Goal: Task Accomplishment & Management: Use online tool/utility

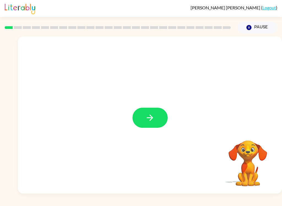
click at [152, 123] on button "button" at bounding box center [150, 118] width 35 height 20
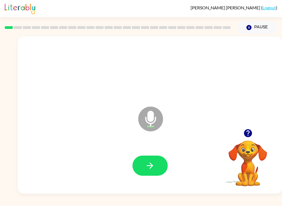
click at [151, 164] on icon "button" at bounding box center [150, 166] width 6 height 6
click at [153, 164] on icon "button" at bounding box center [150, 166] width 10 height 10
click at [156, 172] on button "button" at bounding box center [150, 166] width 35 height 20
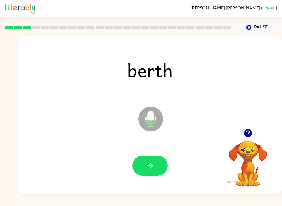
click at [157, 169] on button "button" at bounding box center [150, 166] width 35 height 20
click at [163, 167] on button "button" at bounding box center [150, 166] width 35 height 20
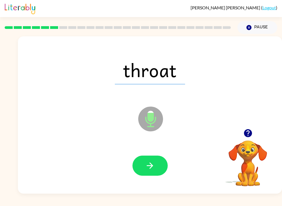
click at [157, 160] on button "button" at bounding box center [150, 166] width 35 height 20
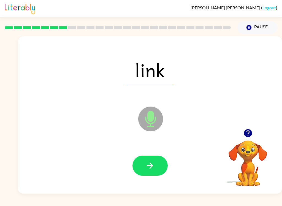
click at [162, 158] on button "button" at bounding box center [150, 166] width 35 height 20
click at [151, 159] on button "button" at bounding box center [150, 166] width 35 height 20
click at [154, 162] on icon "button" at bounding box center [150, 166] width 10 height 10
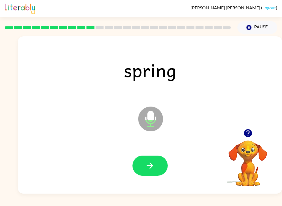
click at [156, 161] on button "button" at bounding box center [150, 166] width 35 height 20
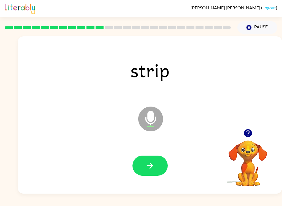
click at [165, 171] on button "button" at bounding box center [150, 166] width 35 height 20
click at [157, 163] on button "button" at bounding box center [150, 166] width 35 height 20
click at [154, 163] on icon "button" at bounding box center [150, 166] width 10 height 10
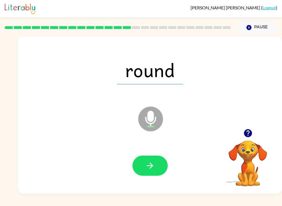
click at [160, 167] on button "button" at bounding box center [150, 166] width 35 height 20
click at [163, 164] on button "button" at bounding box center [150, 166] width 35 height 20
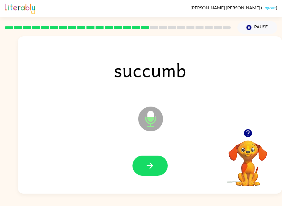
click at [152, 162] on icon "button" at bounding box center [150, 166] width 10 height 10
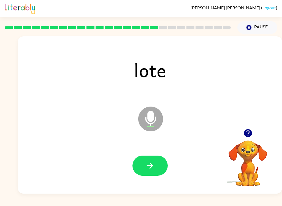
click at [165, 172] on button "button" at bounding box center [150, 166] width 35 height 20
click at [159, 161] on button "button" at bounding box center [150, 166] width 35 height 20
click at [166, 168] on button "button" at bounding box center [150, 166] width 35 height 20
click at [164, 167] on button "button" at bounding box center [150, 166] width 35 height 20
click at [164, 169] on button "button" at bounding box center [150, 166] width 35 height 20
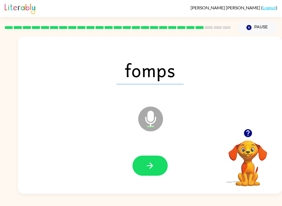
click at [161, 163] on button "button" at bounding box center [150, 166] width 35 height 20
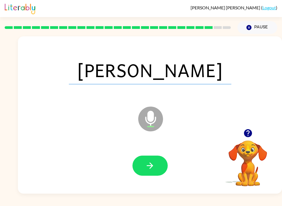
click at [162, 164] on button "button" at bounding box center [150, 166] width 35 height 20
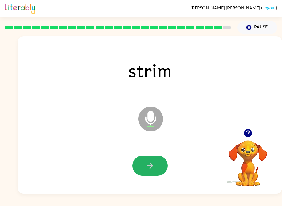
click at [163, 162] on button "button" at bounding box center [150, 166] width 35 height 20
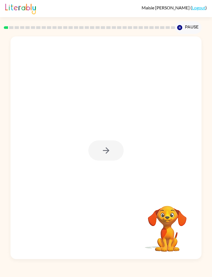
click at [112, 155] on div at bounding box center [105, 150] width 35 height 20
click at [111, 147] on div at bounding box center [105, 150] width 35 height 20
click at [116, 152] on div at bounding box center [105, 150] width 35 height 20
click at [116, 151] on div at bounding box center [105, 150] width 35 height 20
click at [116, 159] on div at bounding box center [105, 150] width 35 height 20
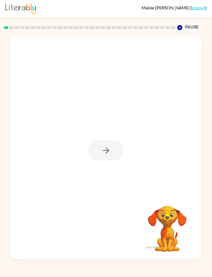
click at [116, 158] on div at bounding box center [105, 150] width 35 height 20
click at [112, 156] on div at bounding box center [105, 150] width 35 height 20
click at [112, 148] on div at bounding box center [105, 150] width 35 height 20
click at [112, 148] on button "button" at bounding box center [105, 150] width 35 height 20
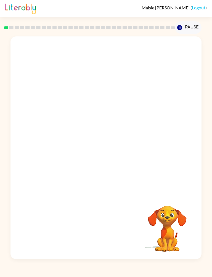
click at [119, 143] on div at bounding box center [92, 137] width 153 height 41
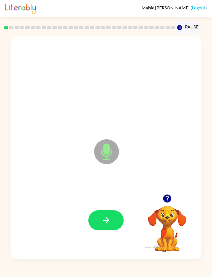
click at [106, 216] on icon "button" at bounding box center [106, 220] width 10 height 10
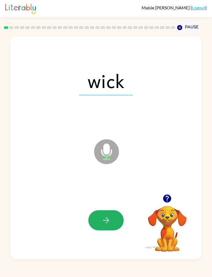
click at [112, 230] on button "button" at bounding box center [105, 220] width 35 height 20
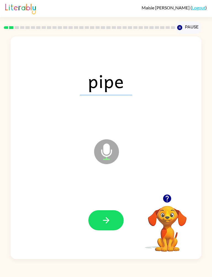
click at [114, 217] on button "button" at bounding box center [105, 220] width 35 height 20
click at [118, 220] on button "button" at bounding box center [105, 220] width 35 height 20
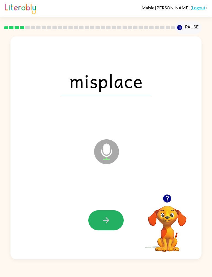
click at [121, 215] on button "button" at bounding box center [105, 220] width 35 height 20
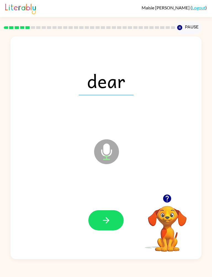
click at [112, 223] on button "button" at bounding box center [105, 220] width 35 height 20
click at [114, 226] on button "button" at bounding box center [105, 220] width 35 height 20
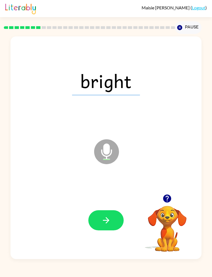
click at [117, 219] on button "button" at bounding box center [105, 220] width 35 height 20
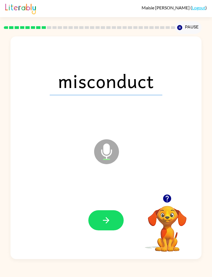
click at [120, 222] on button "button" at bounding box center [105, 220] width 35 height 20
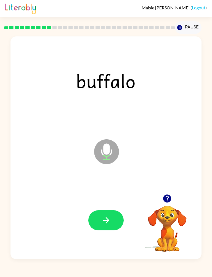
click at [107, 225] on button "button" at bounding box center [105, 220] width 35 height 20
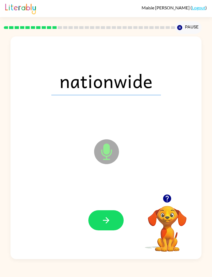
click at [117, 221] on button "button" at bounding box center [105, 220] width 35 height 20
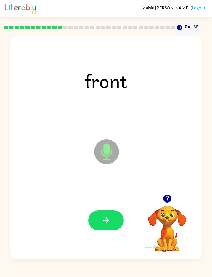
click at [109, 217] on icon "button" at bounding box center [106, 220] width 10 height 10
click at [117, 226] on button "button" at bounding box center [105, 220] width 35 height 20
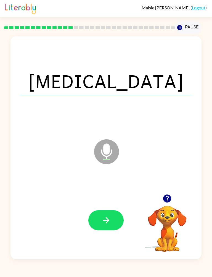
click at [108, 223] on icon "button" at bounding box center [106, 220] width 10 height 10
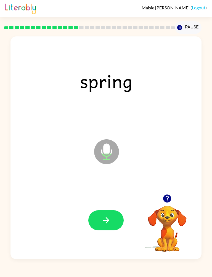
click at [116, 220] on button "button" at bounding box center [105, 220] width 35 height 20
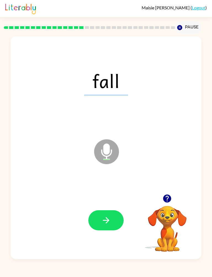
click at [113, 221] on button "button" at bounding box center [105, 220] width 35 height 20
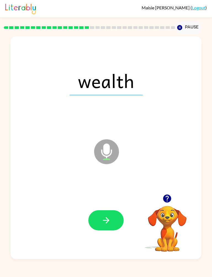
click at [117, 225] on button "button" at bounding box center [105, 220] width 35 height 20
click at [107, 221] on icon "button" at bounding box center [106, 220] width 10 height 10
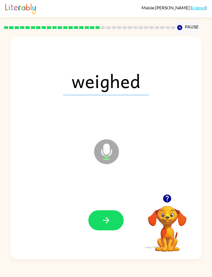
click at [114, 218] on button "button" at bounding box center [105, 220] width 35 height 20
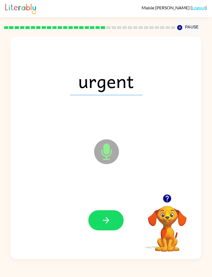
click at [116, 222] on button "button" at bounding box center [105, 220] width 35 height 20
click at [117, 229] on button "button" at bounding box center [105, 220] width 35 height 20
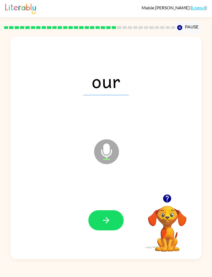
click at [116, 218] on button "button" at bounding box center [105, 220] width 35 height 20
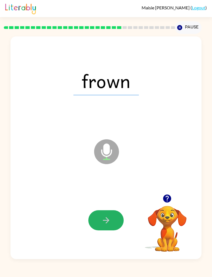
click at [117, 223] on button "button" at bounding box center [105, 220] width 35 height 20
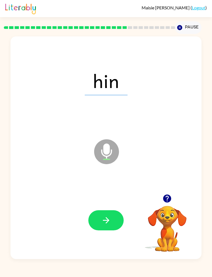
click at [122, 226] on button "button" at bounding box center [105, 220] width 35 height 20
click at [119, 218] on button "button" at bounding box center [105, 220] width 35 height 20
click at [101, 220] on icon "button" at bounding box center [106, 220] width 10 height 10
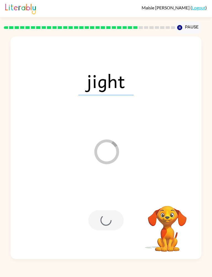
click at [102, 235] on div at bounding box center [105, 220] width 179 height 67
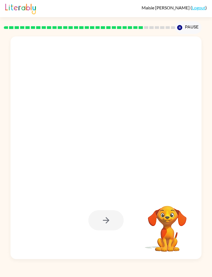
click at [68, 193] on div at bounding box center [105, 220] width 179 height 67
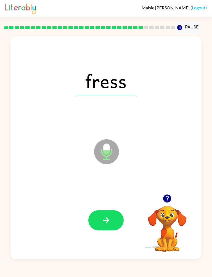
click at [112, 218] on button "button" at bounding box center [105, 220] width 35 height 20
click at [113, 226] on button "button" at bounding box center [105, 220] width 35 height 20
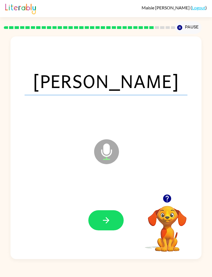
click at [119, 222] on button "button" at bounding box center [105, 220] width 35 height 20
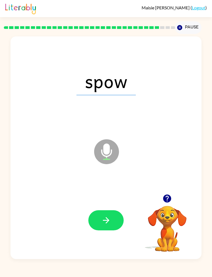
click at [117, 217] on button "button" at bounding box center [105, 220] width 35 height 20
click at [123, 217] on button "button" at bounding box center [105, 220] width 35 height 20
click at [106, 211] on button "button" at bounding box center [105, 220] width 35 height 20
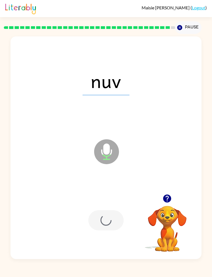
click at [105, 210] on div at bounding box center [105, 220] width 179 height 67
click at [96, 216] on div at bounding box center [105, 220] width 35 height 20
